Goal: Task Accomplishment & Management: Use online tool/utility

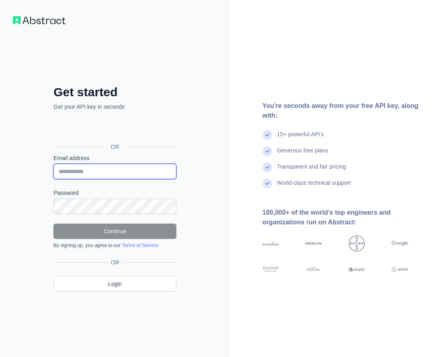
click at [84, 171] on input "Email address" at bounding box center [114, 171] width 123 height 15
paste input "**********"
type input "**********"
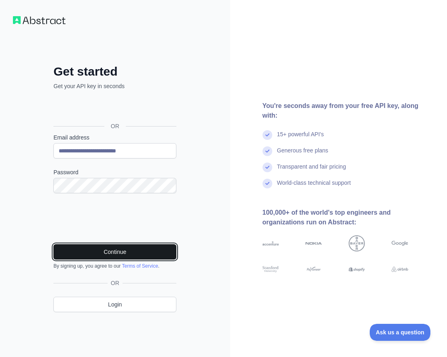
click at [96, 253] on button "Continue" at bounding box center [114, 251] width 123 height 15
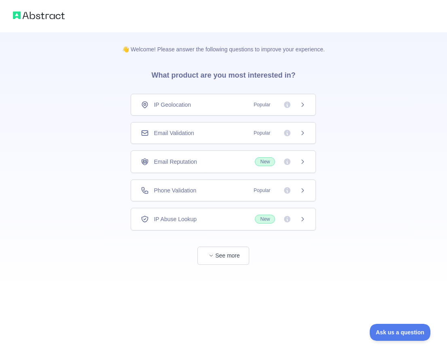
click at [195, 137] on div "Email Validation Popular" at bounding box center [223, 133] width 165 height 8
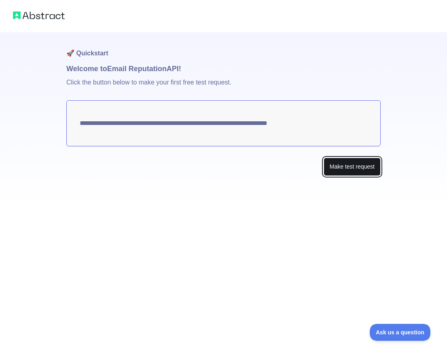
click at [344, 167] on button "Make test request" at bounding box center [351, 167] width 57 height 18
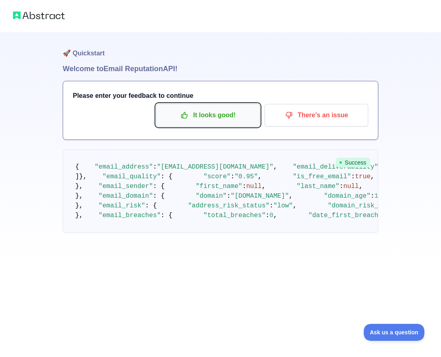
click at [186, 110] on p "It looks good!" at bounding box center [207, 115] width 91 height 14
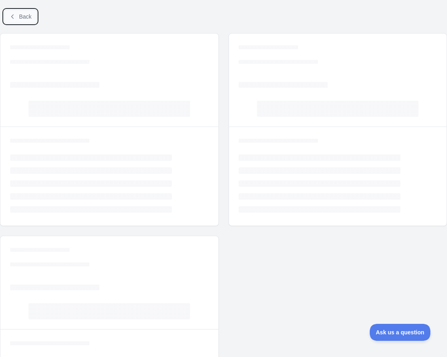
click at [11, 17] on icon at bounding box center [12, 16] width 6 height 6
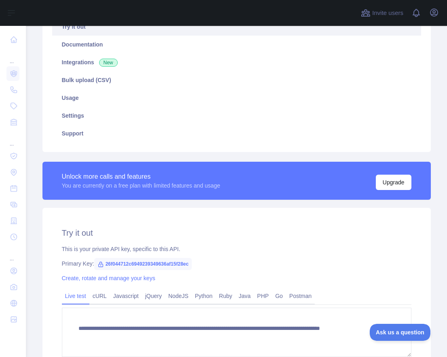
scroll to position [199, 0]
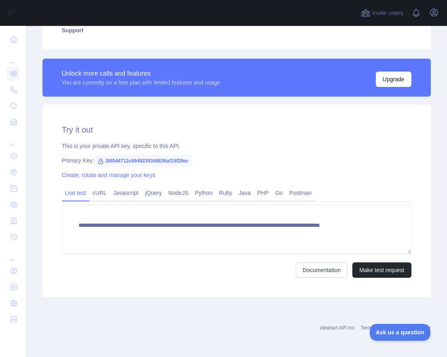
click at [142, 163] on span "26f044712c6949239349636af15f28ec" at bounding box center [143, 161] width 98 height 12
copy span "26f044712c6949239349636af15f28ec"
